Goal: Find specific page/section: Find specific page/section

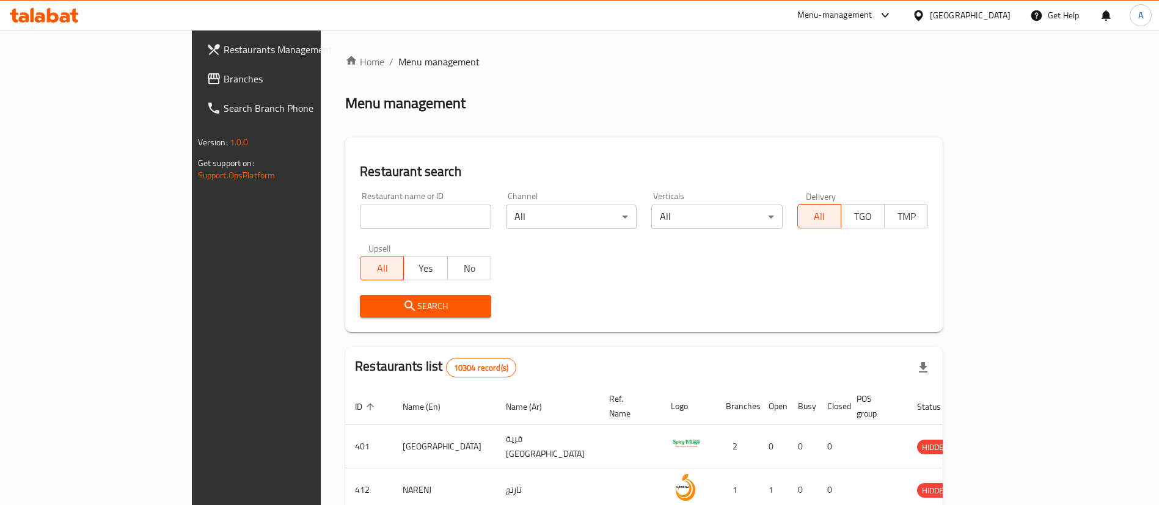
click at [360, 216] on input "search" at bounding box center [425, 217] width 131 height 24
type input "fry fry"
click button "Search" at bounding box center [425, 306] width 131 height 23
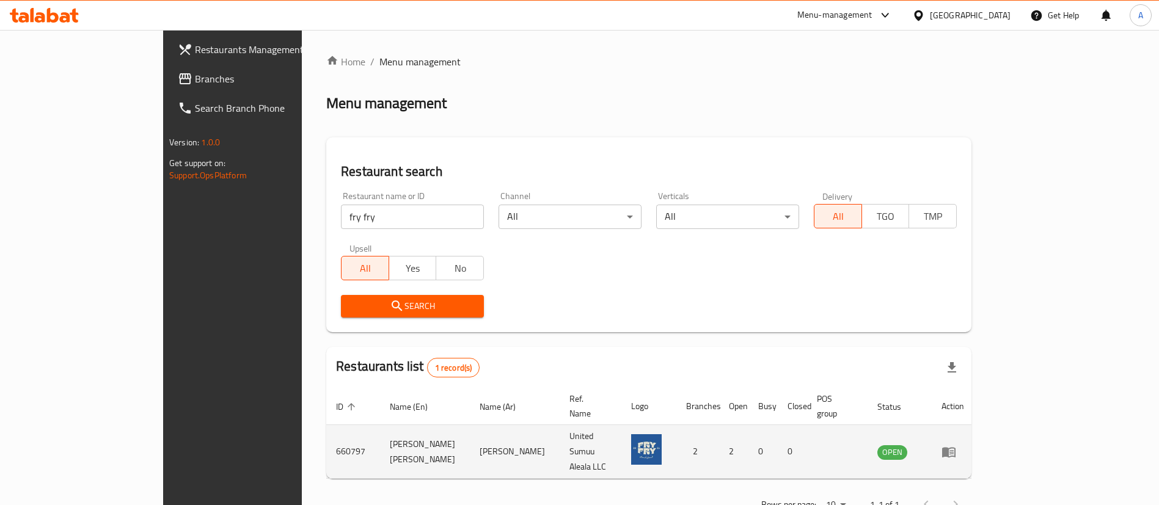
click at [326, 425] on td "660797" at bounding box center [353, 452] width 54 height 54
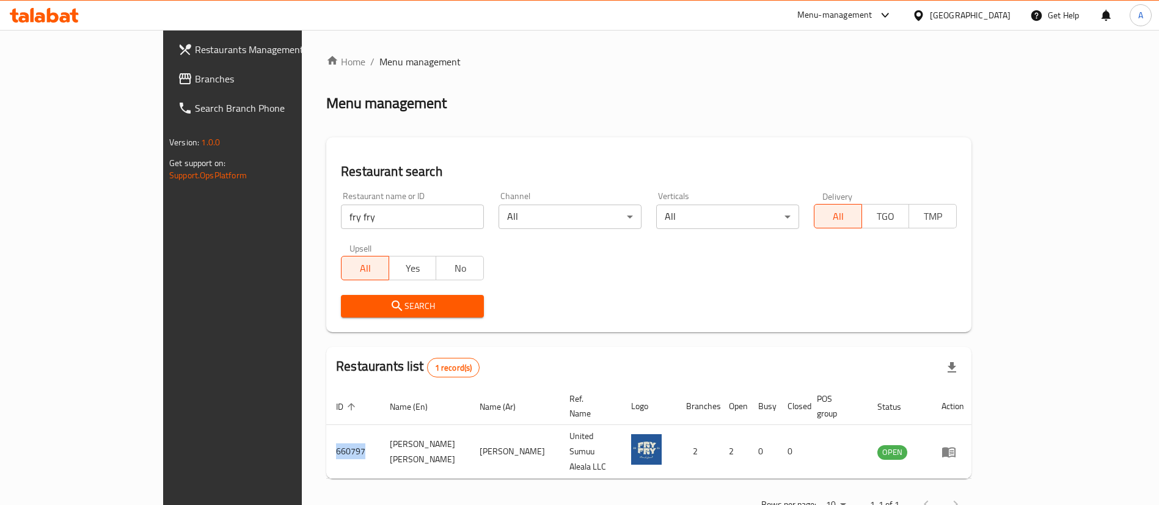
copy td "660797"
click at [341, 219] on input "fry fry" at bounding box center [412, 217] width 143 height 24
type input "block 2"
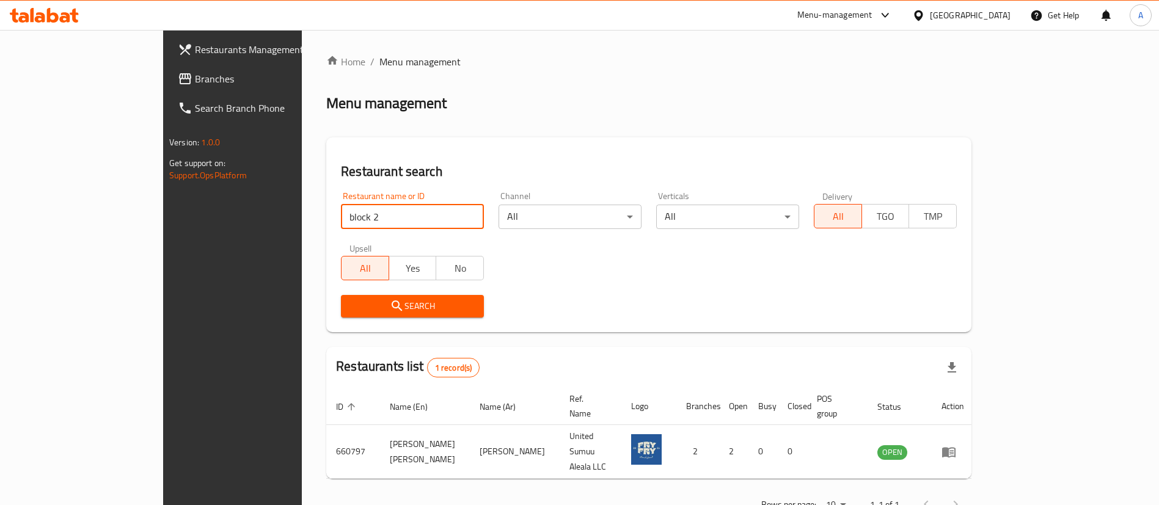
click button "Search" at bounding box center [412, 306] width 143 height 23
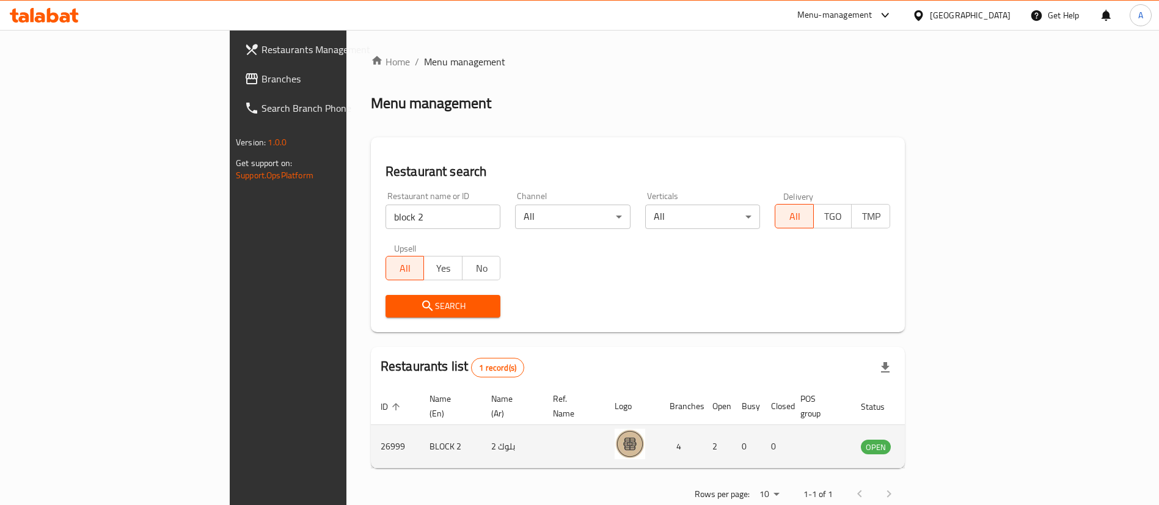
click at [371, 429] on td "26999" at bounding box center [395, 446] width 49 height 43
copy td "26999"
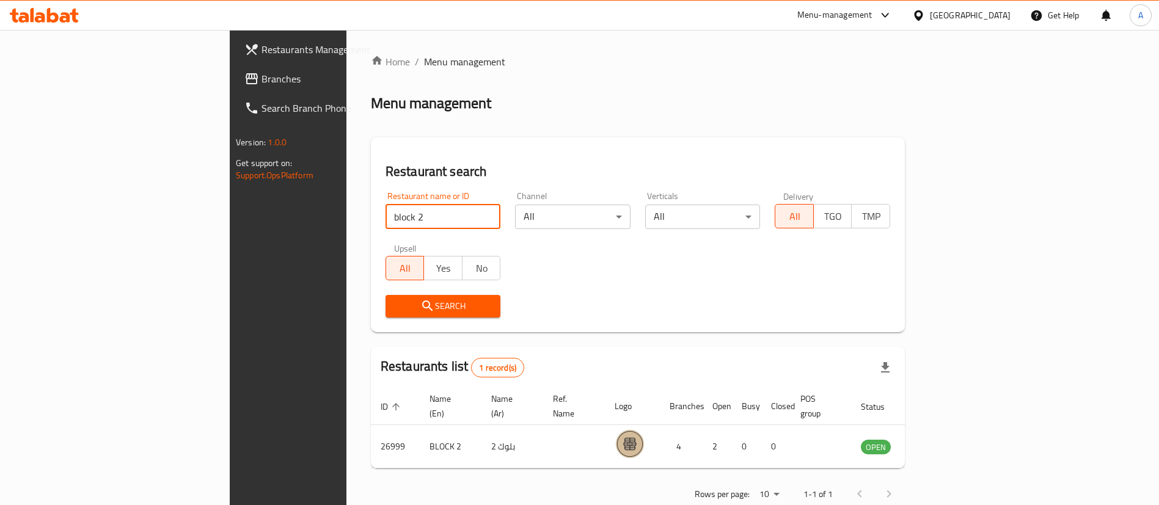
click at [386, 221] on input "block 2" at bounding box center [443, 217] width 115 height 24
click at [386, 222] on input "block 2" at bounding box center [443, 217] width 115 height 24
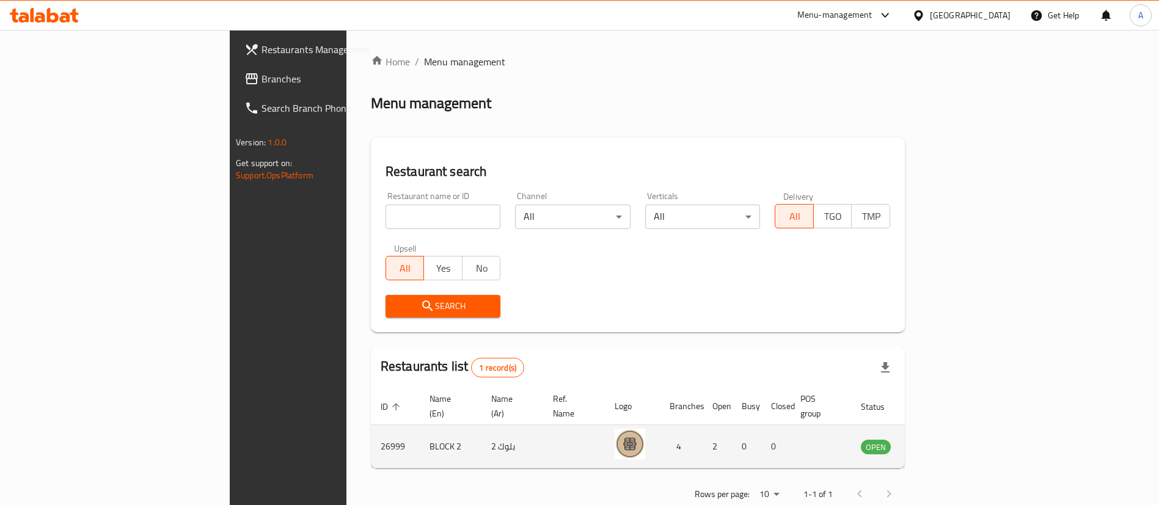
click at [371, 433] on td "26999" at bounding box center [395, 446] width 49 height 43
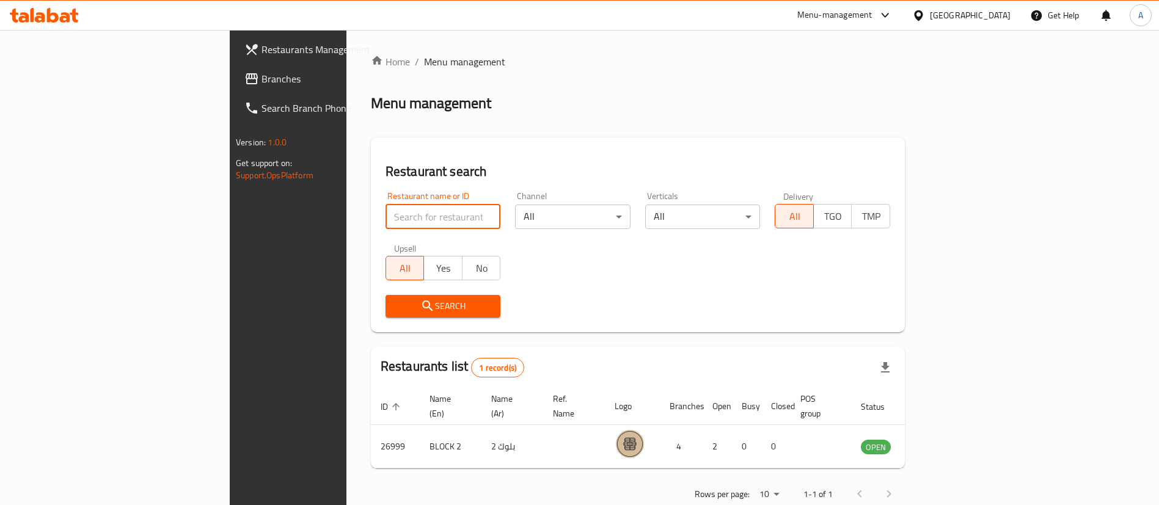
click at [386, 222] on input "search" at bounding box center [443, 217] width 115 height 24
click button "Search" at bounding box center [443, 306] width 115 height 23
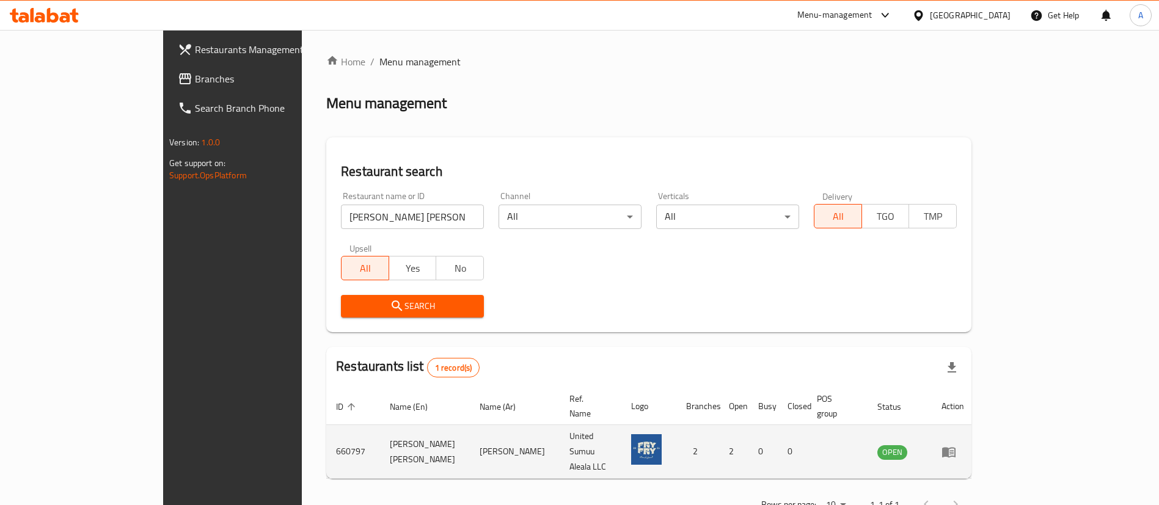
click at [326, 431] on td "660797" at bounding box center [353, 452] width 54 height 54
drag, startPoint x: 236, startPoint y: 431, endPoint x: 240, endPoint y: 421, distance: 11.2
click at [326, 431] on td "660797" at bounding box center [353, 452] width 54 height 54
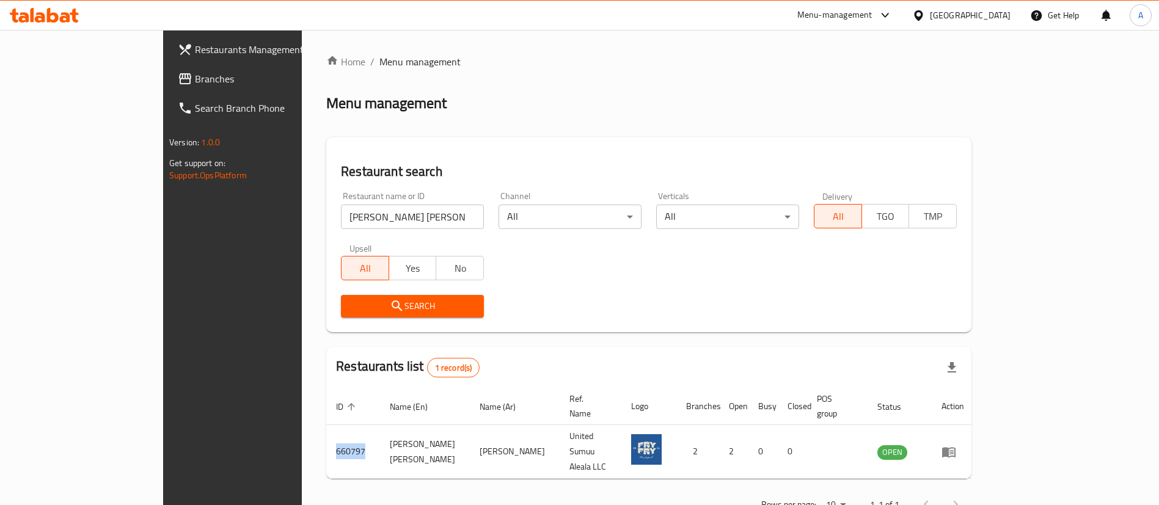
copy td "660797"
click at [352, 215] on input "[PERSON_NAME] [PERSON_NAME]" at bounding box center [412, 217] width 143 height 24
paste input "EL PATRON"
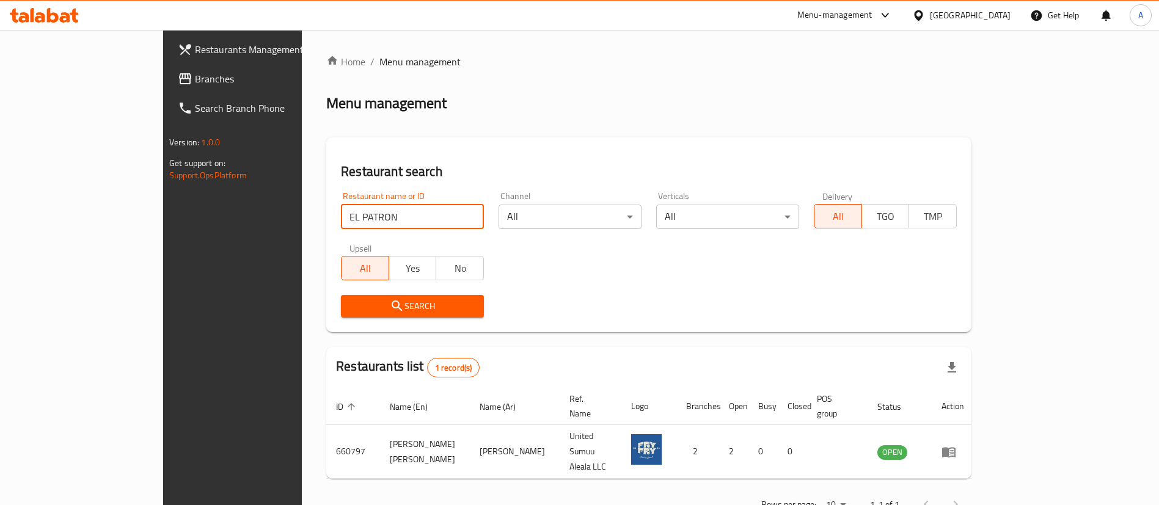
type input "EL PATRON"
click button "Search" at bounding box center [412, 306] width 143 height 23
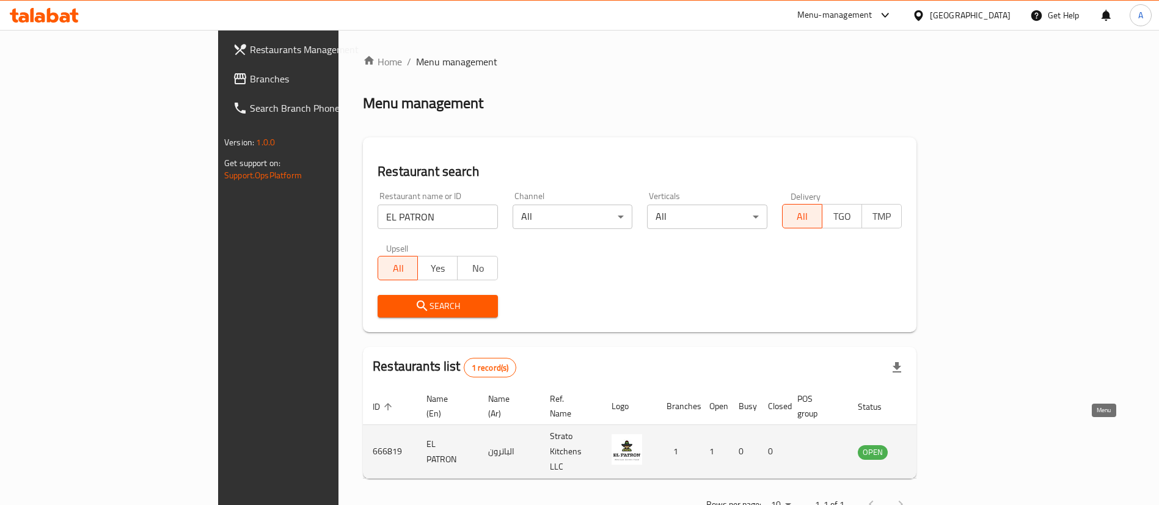
click at [945, 445] on link "enhanced table" at bounding box center [933, 452] width 23 height 15
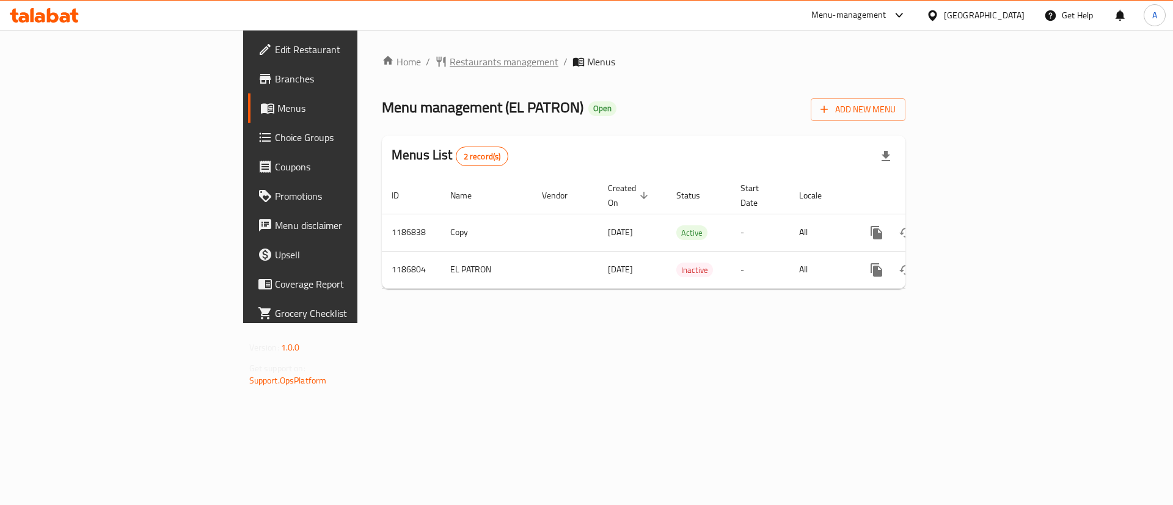
click at [450, 56] on span "Restaurants management" at bounding box center [504, 61] width 109 height 15
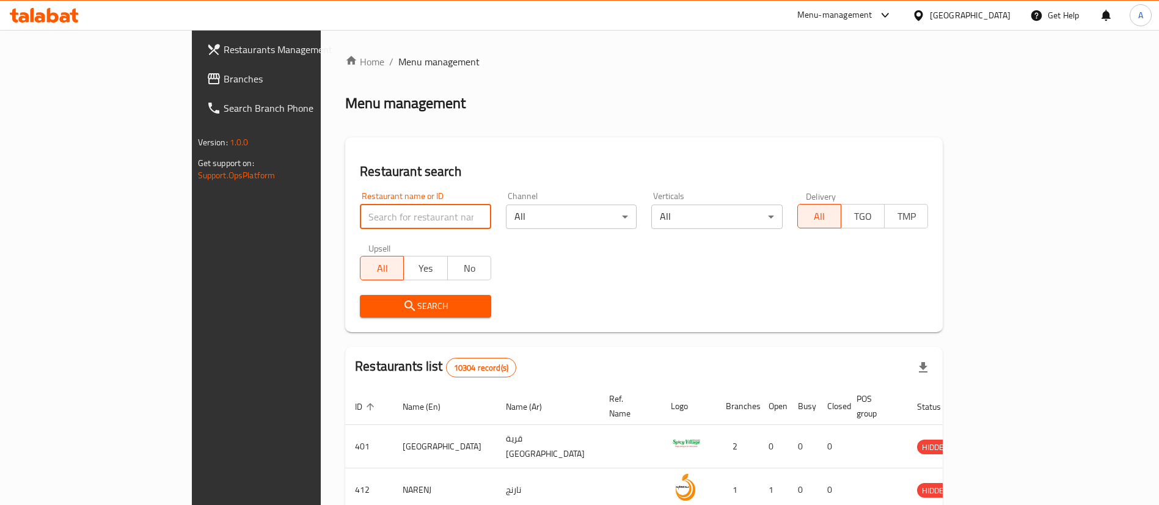
click at [360, 214] on input "search" at bounding box center [425, 217] width 131 height 24
click button "Search" at bounding box center [425, 306] width 131 height 23
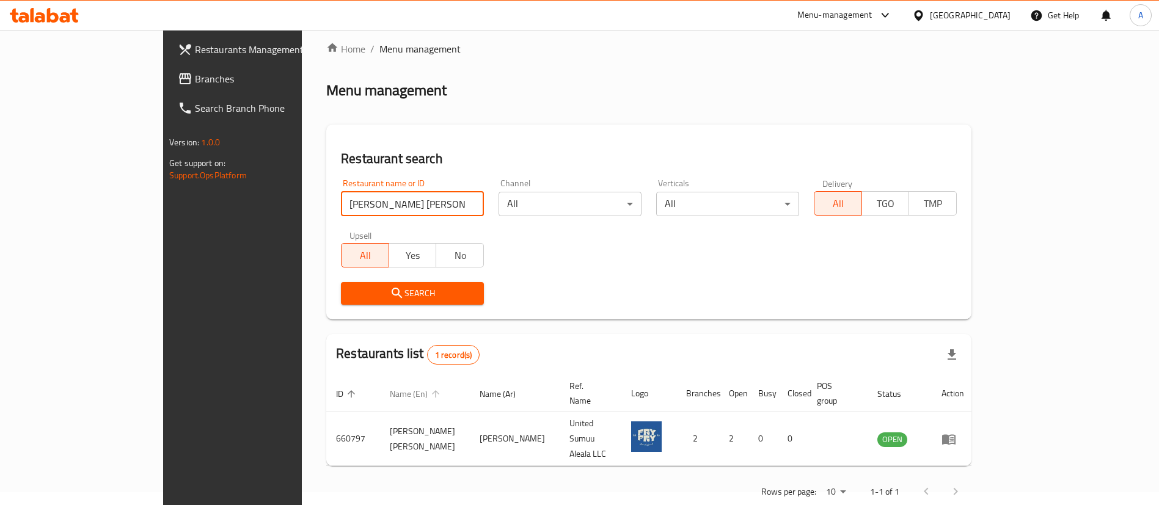
scroll to position [16, 0]
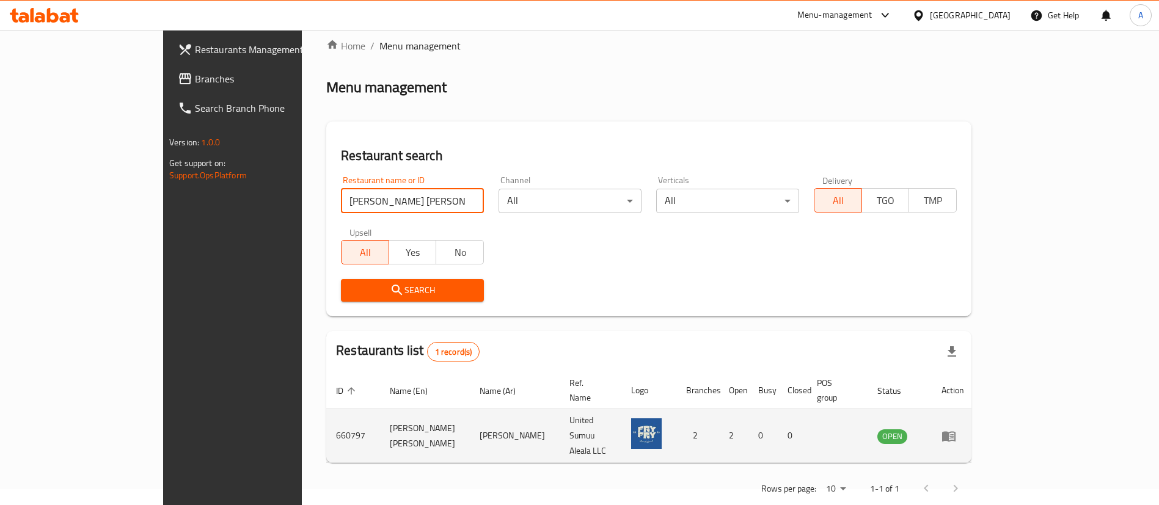
click at [326, 420] on td "660797" at bounding box center [353, 436] width 54 height 54
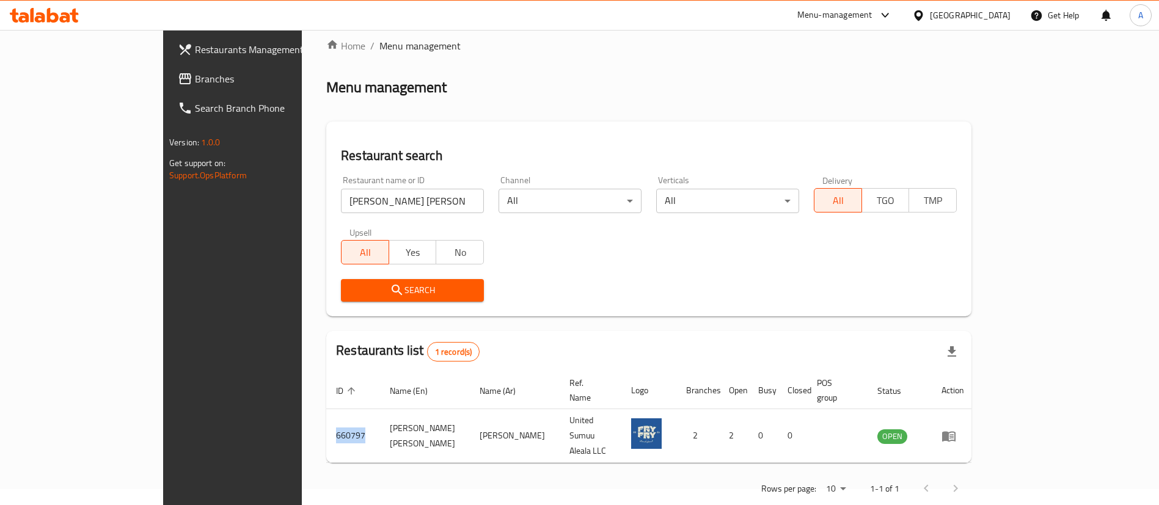
copy td "660797"
click at [364, 208] on input "[PERSON_NAME] [PERSON_NAME]" at bounding box center [412, 201] width 143 height 24
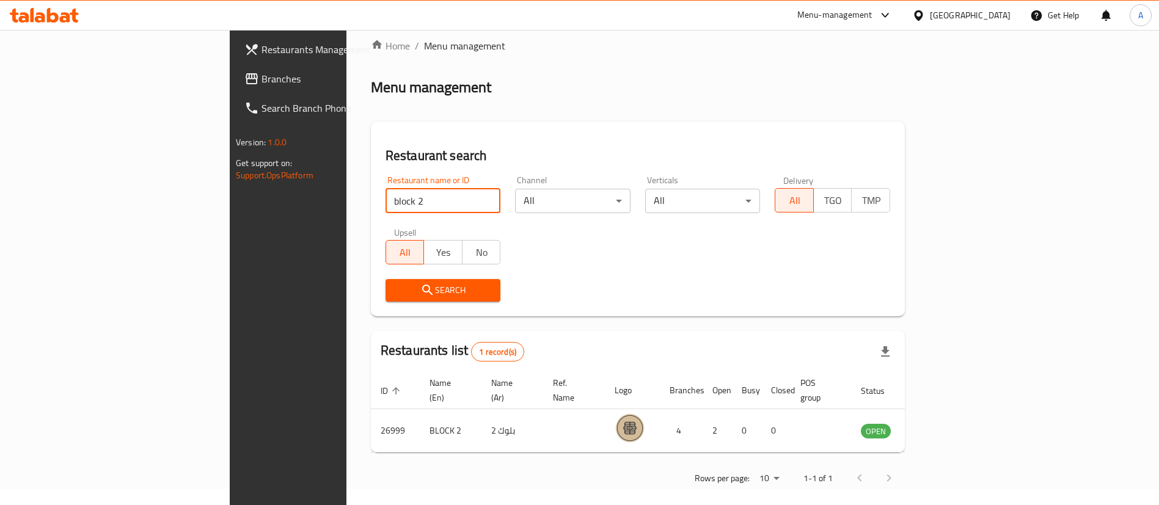
scroll to position [0, 0]
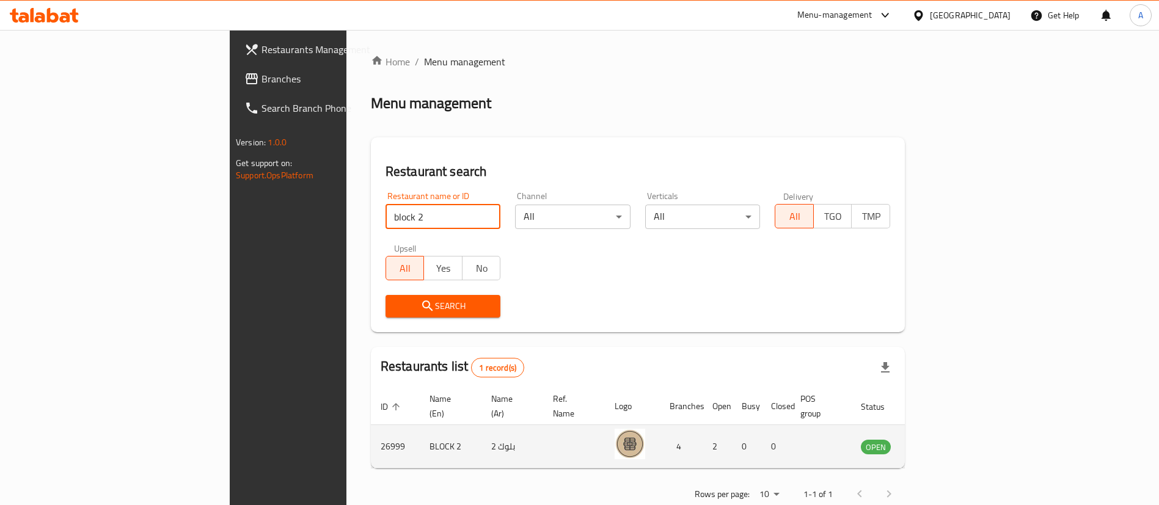
click at [371, 430] on td "26999" at bounding box center [395, 446] width 49 height 43
copy td "26999"
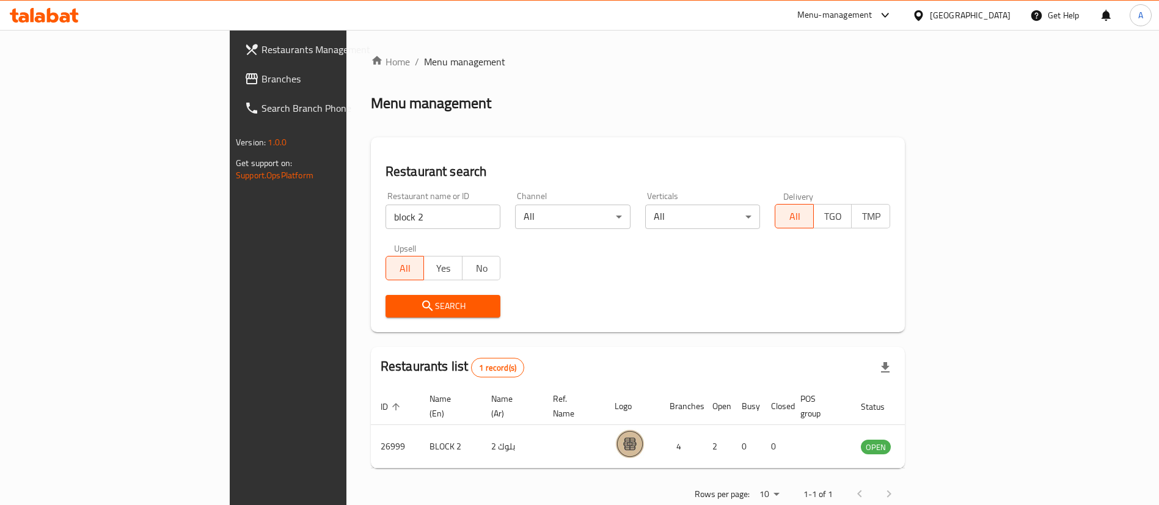
click at [386, 205] on input "block 2" at bounding box center [443, 217] width 115 height 24
type input "b"
type input "fry fry"
click button "Search" at bounding box center [443, 306] width 115 height 23
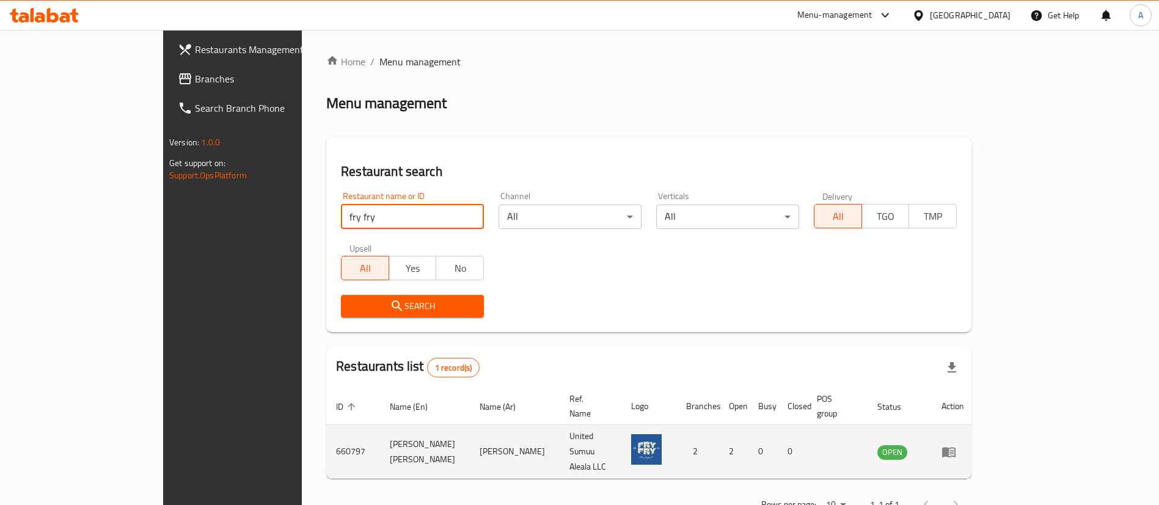
click at [326, 439] on td "660797" at bounding box center [353, 452] width 54 height 54
copy td "660797"
